Goal: Task Accomplishment & Management: Use online tool/utility

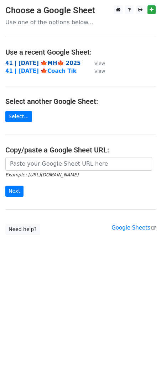
click at [57, 66] on strong "41 | [DATE] 🍁MH🍁 2025" at bounding box center [43, 63] width 76 height 6
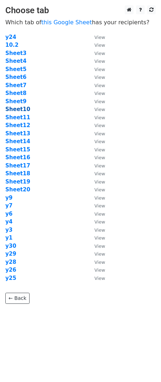
click at [19, 108] on strong "Sheet10" at bounding box center [17, 109] width 25 height 6
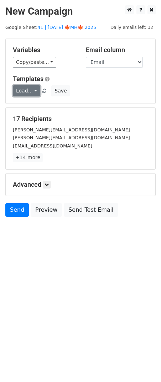
click at [29, 87] on link "Load..." at bounding box center [26, 90] width 27 height 11
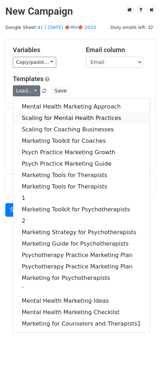
click at [50, 115] on link "Scaling for Mental Health Practices" at bounding box center [81, 117] width 137 height 11
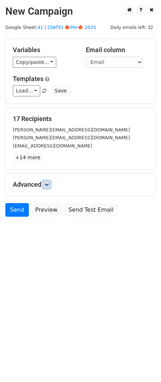
click at [49, 184] on icon at bounding box center [47, 184] width 4 height 4
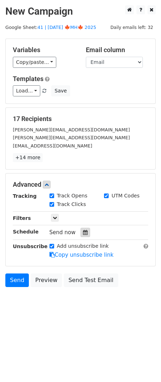
click at [83, 230] on icon at bounding box center [85, 232] width 5 height 5
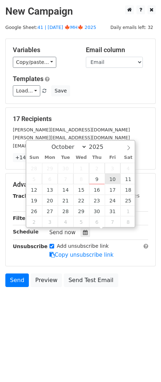
type input "2025-10-10 12:00"
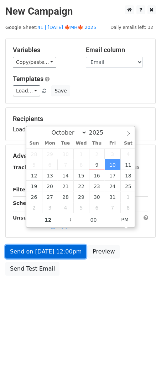
click at [63, 250] on link "Send on Oct 10 at 12:00pm" at bounding box center [45, 252] width 81 height 14
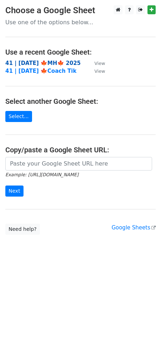
click at [33, 64] on strong "41 | OCT 2 🍁MH🍁 2025" at bounding box center [43, 63] width 76 height 6
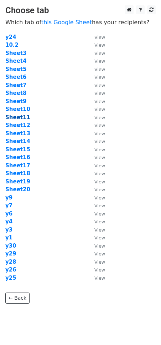
click at [26, 117] on strong "Sheet11" at bounding box center [17, 117] width 25 height 6
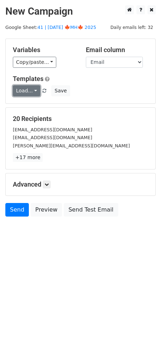
click at [31, 90] on link "Load..." at bounding box center [26, 90] width 27 height 11
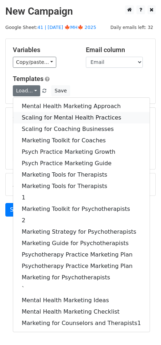
click at [45, 119] on link "Scaling for Mental Health Practices" at bounding box center [81, 117] width 137 height 11
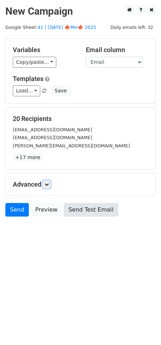
drag, startPoint x: 49, startPoint y: 184, endPoint x: 77, endPoint y: 217, distance: 43.3
click at [49, 184] on icon at bounding box center [47, 184] width 4 height 4
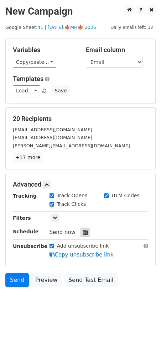
click at [83, 230] on icon at bounding box center [85, 232] width 5 height 5
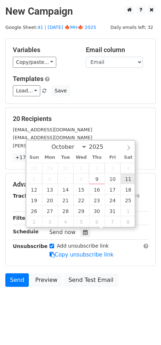
type input "2025-10-11 12:00"
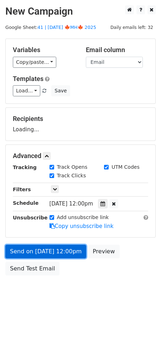
click at [65, 251] on link "Send on Oct 11 at 12:00pm" at bounding box center [45, 252] width 81 height 14
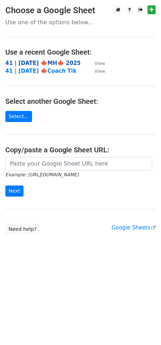
click at [52, 62] on strong "41 | [DATE] 🍁MH🍁 2025" at bounding box center [43, 63] width 76 height 6
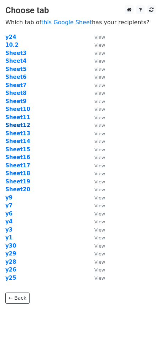
click at [23, 123] on strong "Sheet12" at bounding box center [17, 125] width 25 height 6
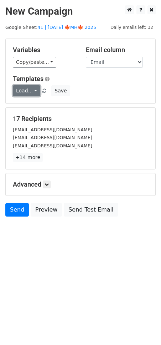
click at [32, 90] on link "Load..." at bounding box center [26, 90] width 27 height 11
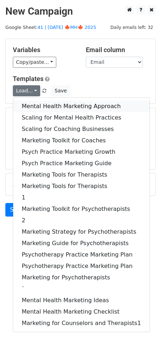
click at [45, 108] on link "Mental Health Marketing Approach" at bounding box center [81, 106] width 137 height 11
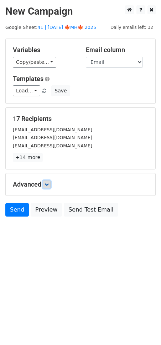
click at [48, 184] on icon at bounding box center [47, 184] width 4 height 4
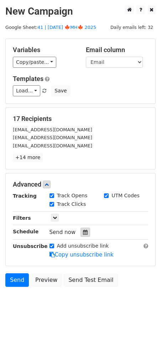
click at [83, 233] on icon at bounding box center [85, 232] width 5 height 5
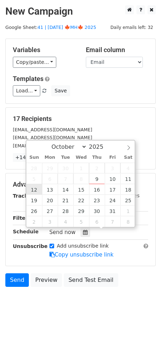
type input "2025-10-12 12:00"
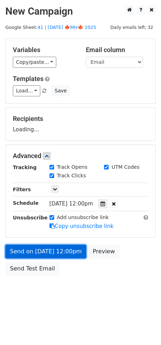
click at [40, 248] on link "Send on Oct 12 at 12:00pm" at bounding box center [45, 252] width 81 height 14
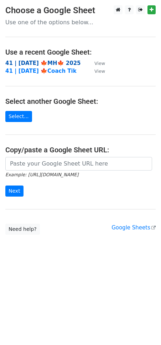
click at [61, 62] on strong "41 | OCT 2 🍁MH🍁 2025" at bounding box center [43, 63] width 76 height 6
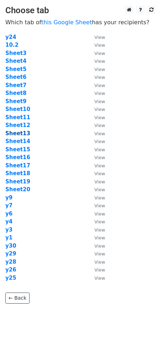
click at [20, 132] on strong "Sheet13" at bounding box center [17, 133] width 25 height 6
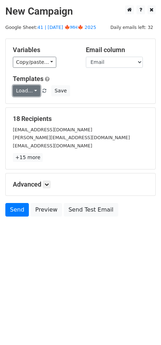
click at [27, 91] on link "Load..." at bounding box center [26, 90] width 27 height 11
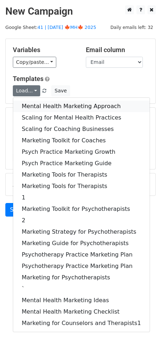
click at [35, 106] on link "Mental Health Marketing Approach" at bounding box center [81, 106] width 137 height 11
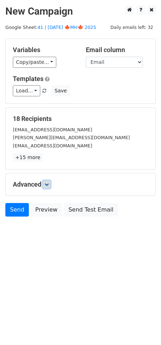
click at [50, 181] on link at bounding box center [47, 185] width 8 height 8
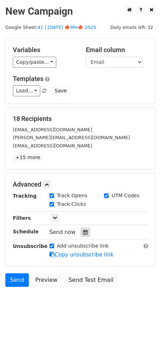
click at [83, 230] on icon at bounding box center [85, 232] width 5 height 5
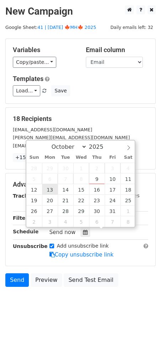
type input "2025-10-13 12:00"
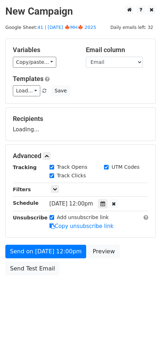
click at [52, 242] on form "Variables Copy/paste... {{Name}} {{Email}} Email column Name Email Templates Lo…" at bounding box center [80, 159] width 151 height 240
click at [49, 257] on form "Variables Copy/paste... {{Name}} {{Email}} Email column Name Email Templates Lo…" at bounding box center [80, 159] width 151 height 240
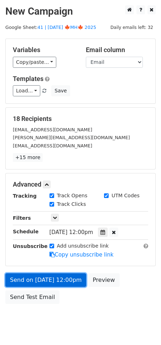
click at [40, 279] on link "Send on Oct 13 at 12:00pm" at bounding box center [45, 280] width 81 height 14
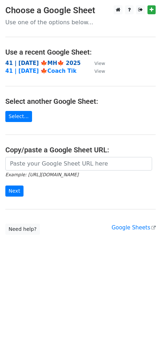
click at [39, 62] on strong "41 | [DATE] 🍁MH🍁 2025" at bounding box center [43, 63] width 76 height 6
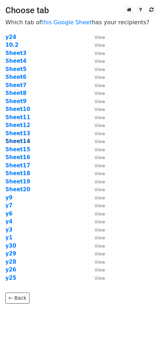
click at [16, 141] on strong "Sheet14" at bounding box center [17, 141] width 25 height 6
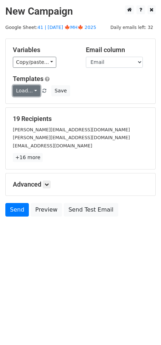
click at [26, 89] on link "Load..." at bounding box center [26, 90] width 27 height 11
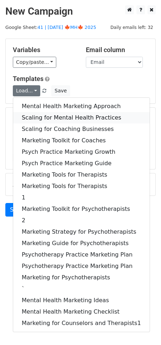
click at [36, 116] on link "Scaling for Mental Health Practices" at bounding box center [81, 117] width 137 height 11
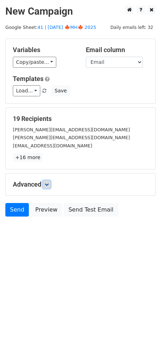
click at [48, 185] on icon at bounding box center [47, 184] width 4 height 4
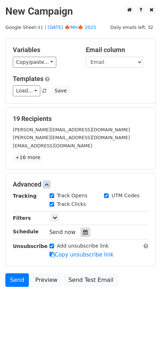
click at [83, 233] on icon at bounding box center [85, 232] width 5 height 5
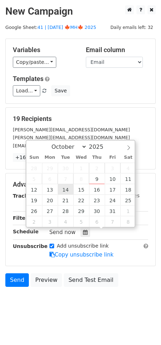
type input "2025-10-14 12:00"
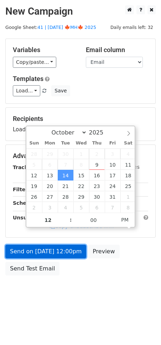
click at [59, 245] on link "Send on Oct 14 at 12:00pm" at bounding box center [45, 252] width 81 height 14
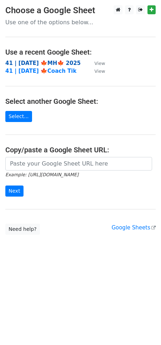
click at [64, 64] on strong "41 | OCT 2 🍁MH🍁 2025" at bounding box center [43, 63] width 76 height 6
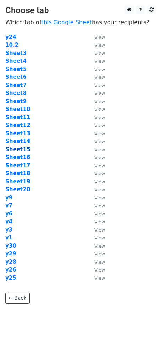
click at [21, 149] on strong "Sheet15" at bounding box center [17, 149] width 25 height 6
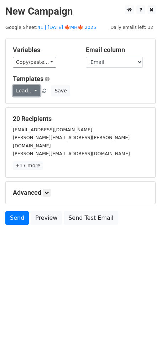
click at [30, 92] on link "Load..." at bounding box center [26, 90] width 27 height 11
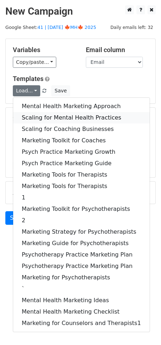
click at [36, 113] on link "Scaling for Mental Health Practices" at bounding box center [81, 117] width 137 height 11
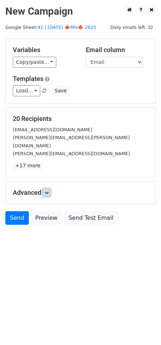
click at [48, 190] on icon at bounding box center [47, 192] width 4 height 4
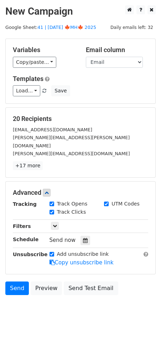
click at [75, 235] on div "Send now" at bounding box center [92, 240] width 84 height 10
click at [83, 238] on icon at bounding box center [85, 240] width 5 height 5
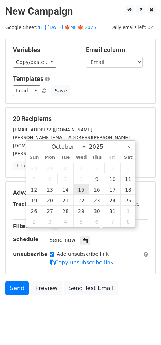
type input "2025-10-15 12:00"
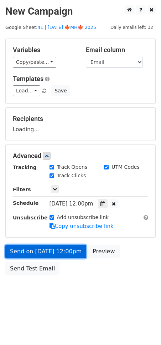
click at [56, 245] on link "Send on Oct 15 at 12:00pm" at bounding box center [45, 252] width 81 height 14
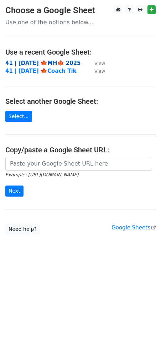
click at [46, 62] on strong "41 | OCT 2 🍁MH🍁 2025" at bounding box center [43, 63] width 76 height 6
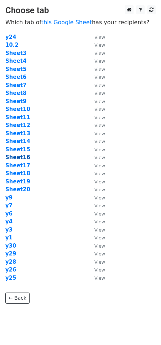
click at [22, 158] on strong "Sheet16" at bounding box center [17, 157] width 25 height 6
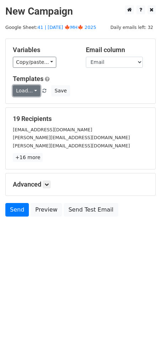
click at [32, 90] on link "Load..." at bounding box center [26, 90] width 27 height 11
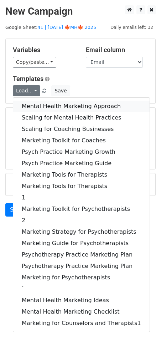
click at [38, 104] on link "Mental Health Marketing Approach" at bounding box center [81, 106] width 137 height 11
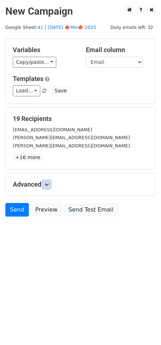
click at [47, 182] on icon at bounding box center [47, 184] width 4 height 4
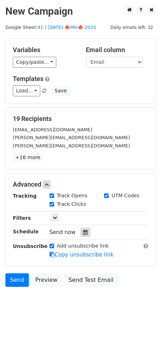
click at [84, 228] on div at bounding box center [86, 232] width 10 height 9
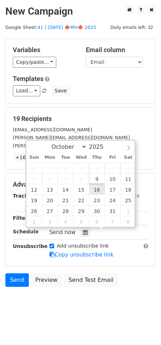
type input "2025-10-16 12:00"
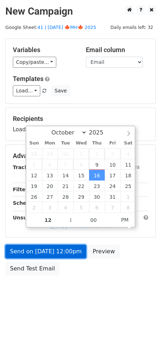
click at [51, 249] on link "Send on Oct 16 at 12:00pm" at bounding box center [45, 252] width 81 height 14
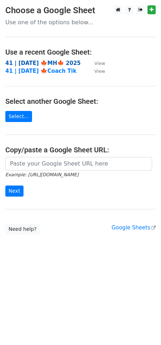
click at [52, 62] on strong "41 | [DATE] 🍁MH🍁 2025" at bounding box center [43, 63] width 76 height 6
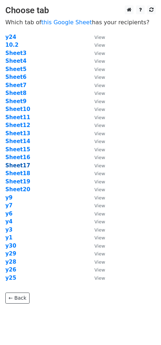
click at [20, 166] on strong "Sheet17" at bounding box center [17, 165] width 25 height 6
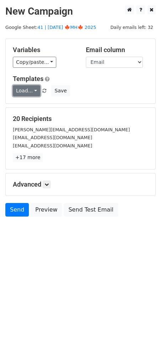
click at [27, 90] on link "Load..." at bounding box center [26, 90] width 27 height 11
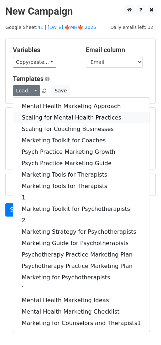
click at [40, 114] on link "Scaling for Mental Health Practices" at bounding box center [81, 117] width 137 height 11
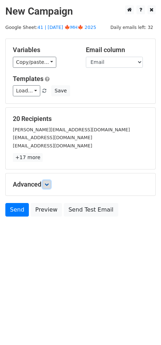
click at [46, 183] on icon at bounding box center [47, 184] width 4 height 4
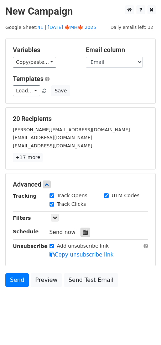
click at [83, 233] on icon at bounding box center [85, 232] width 5 height 5
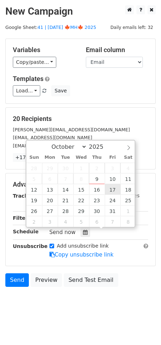
type input "2025-10-17 12:00"
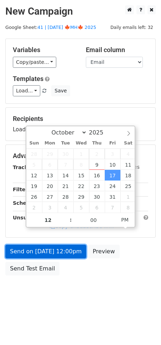
click at [63, 247] on link "Send on Oct 17 at 12:00pm" at bounding box center [45, 252] width 81 height 14
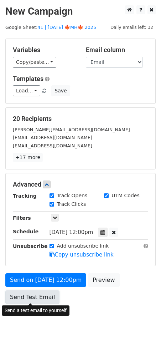
click at [32, 292] on link "Send Test Email" at bounding box center [32, 297] width 54 height 14
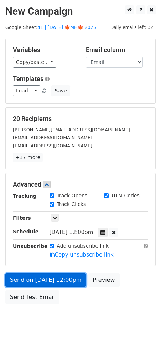
click at [37, 277] on link "Send on Oct 17 at 12:00pm" at bounding box center [45, 280] width 81 height 14
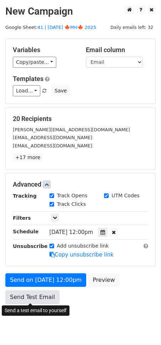
click at [31, 297] on link "Send Test Email" at bounding box center [32, 297] width 54 height 14
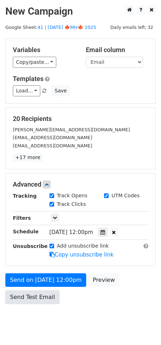
click at [31, 297] on link "Send Test Email" at bounding box center [32, 297] width 54 height 14
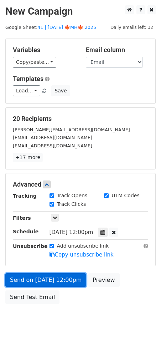
click at [34, 281] on link "Send on Oct 17 at 12:00pm" at bounding box center [45, 280] width 81 height 14
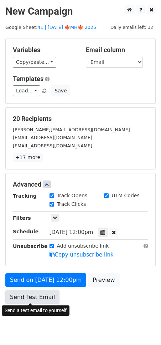
click at [32, 294] on link "Send Test Email" at bounding box center [32, 297] width 54 height 14
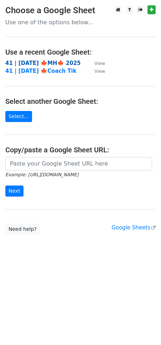
click at [56, 65] on strong "41 | [DATE] 🍁MH🍁 2025" at bounding box center [43, 63] width 76 height 6
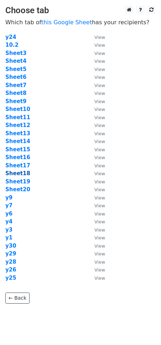
click at [20, 172] on strong "Sheet18" at bounding box center [17, 173] width 25 height 6
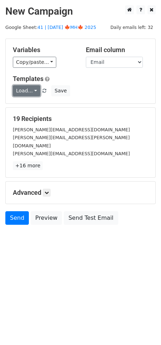
click at [29, 90] on link "Load..." at bounding box center [26, 90] width 27 height 11
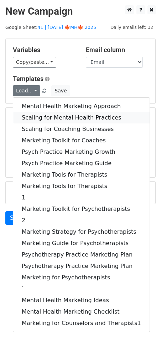
click at [36, 115] on link "Scaling for Mental Health Practices" at bounding box center [81, 117] width 137 height 11
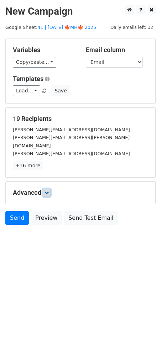
click at [48, 190] on icon at bounding box center [47, 192] width 4 height 4
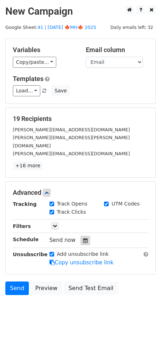
click at [83, 238] on icon at bounding box center [85, 240] width 5 height 5
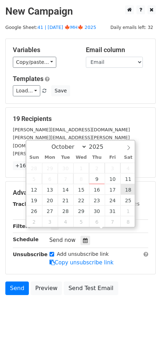
type input "2025-10-18 12:00"
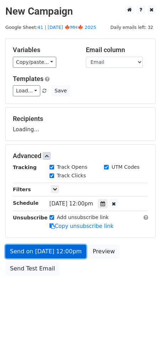
click at [71, 251] on link "Send on Oct 18 at 12:00pm" at bounding box center [45, 252] width 81 height 14
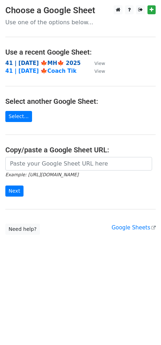
click at [52, 64] on strong "41 | [DATE] 🍁MH🍁 2025" at bounding box center [43, 63] width 76 height 6
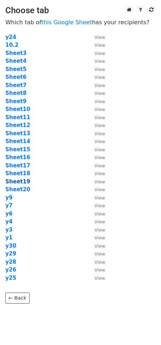
click at [17, 183] on strong "Sheet19" at bounding box center [17, 181] width 25 height 6
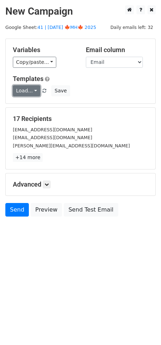
click at [30, 88] on link "Load..." at bounding box center [26, 90] width 27 height 11
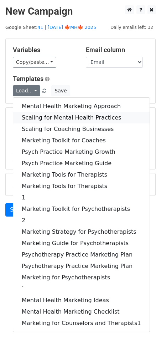
click at [50, 117] on link "Scaling for Mental Health Practices" at bounding box center [81, 117] width 137 height 11
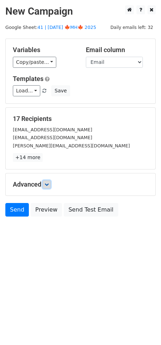
click at [49, 184] on icon at bounding box center [47, 184] width 4 height 4
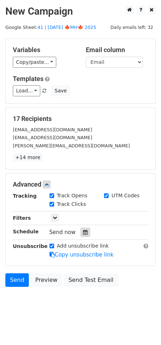
click at [81, 228] on div at bounding box center [86, 232] width 10 height 9
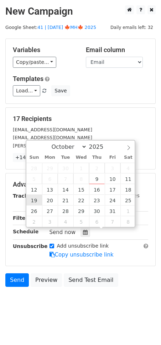
type input "2025-10-19 12:00"
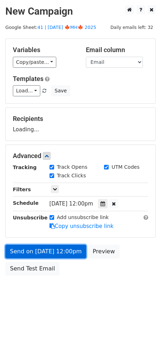
click at [39, 255] on link "Send on Oct 19 at 12:00pm" at bounding box center [45, 252] width 81 height 14
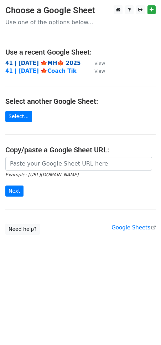
click at [55, 65] on strong "41 | [DATE] 🍁MH🍁 2025" at bounding box center [43, 63] width 76 height 6
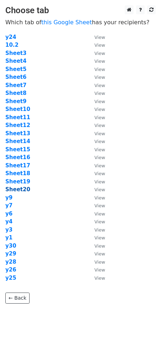
click at [24, 190] on strong "Sheet20" at bounding box center [17, 189] width 25 height 6
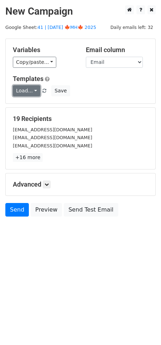
click at [29, 90] on link "Load..." at bounding box center [26, 90] width 27 height 11
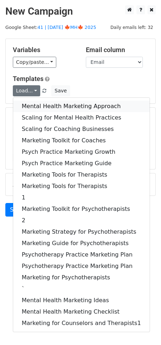
click at [34, 103] on link "Mental Health Marketing Approach" at bounding box center [81, 106] width 137 height 11
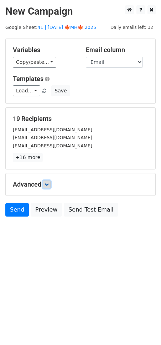
click at [47, 182] on icon at bounding box center [47, 184] width 4 height 4
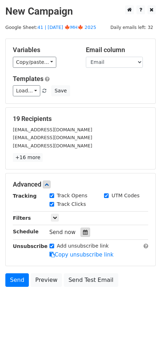
click at [84, 232] on icon at bounding box center [85, 232] width 5 height 5
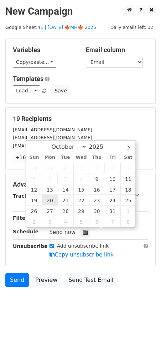
type input "[DATE] 12:00"
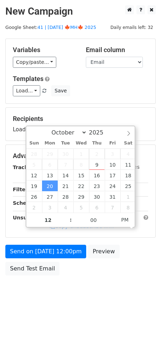
click at [55, 237] on div "Advanced Tracking Track Opens UTM Codes Track Clicks Filters Only include sprea…" at bounding box center [80, 190] width 151 height 93
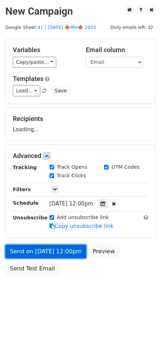
click at [52, 252] on form "Variables Copy/paste... {{Name}} {{Email}} Email column Name Email Templates Lo…" at bounding box center [80, 159] width 151 height 240
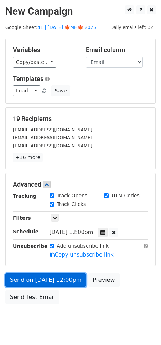
click at [65, 275] on link "Send on [DATE] 12:00pm" at bounding box center [45, 280] width 81 height 14
